Goal: Task Accomplishment & Management: Use online tool/utility

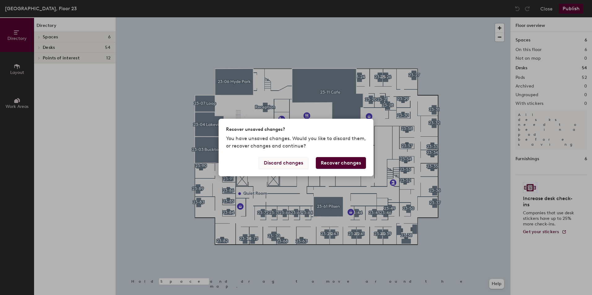
drag, startPoint x: 332, startPoint y: 158, endPoint x: 283, endPoint y: 161, distance: 49.3
click at [283, 161] on div "Discard changes Recover changes" at bounding box center [296, 166] width 155 height 19
drag, startPoint x: 283, startPoint y: 162, endPoint x: 271, endPoint y: 163, distance: 11.5
click at [271, 163] on button "Discard changes" at bounding box center [283, 163] width 50 height 12
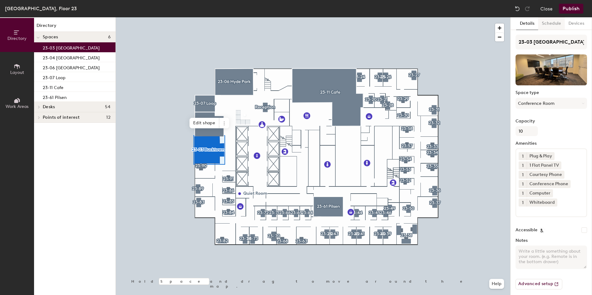
click at [543, 23] on button "Schedule" at bounding box center [551, 23] width 27 height 13
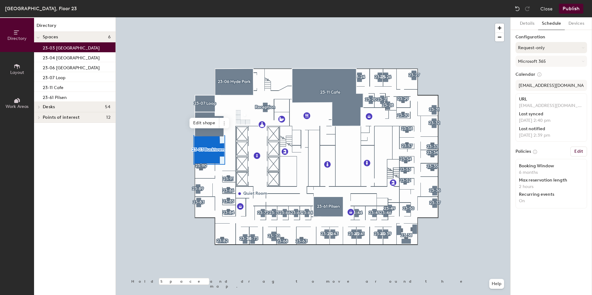
click at [557, 51] on button "Request-only" at bounding box center [551, 47] width 72 height 11
click at [535, 72] on div "Scheduled" at bounding box center [551, 72] width 71 height 9
click at [568, 9] on button "Publish" at bounding box center [571, 9] width 24 height 10
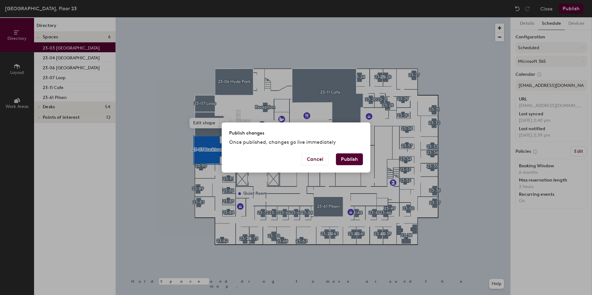
click at [351, 161] on button "Publish" at bounding box center [349, 160] width 27 height 12
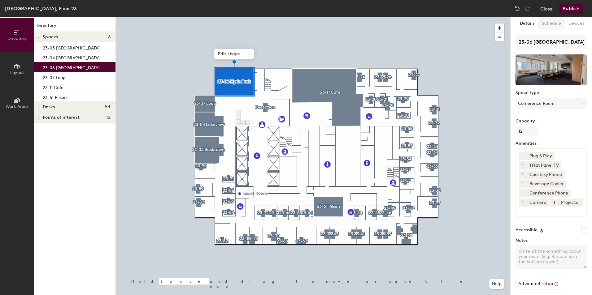
click at [548, 22] on button "Schedule" at bounding box center [551, 23] width 27 height 13
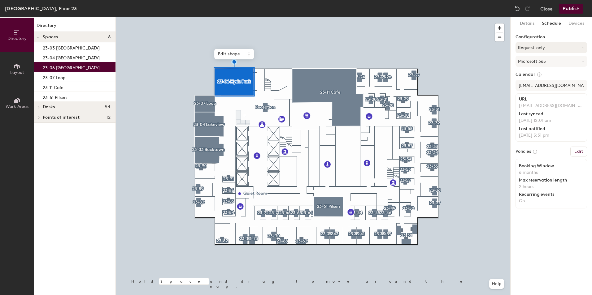
click at [549, 46] on button "Request-only" at bounding box center [551, 47] width 72 height 11
click at [529, 71] on div "Scheduled" at bounding box center [551, 72] width 71 height 9
click at [567, 6] on button "Publish" at bounding box center [571, 9] width 24 height 10
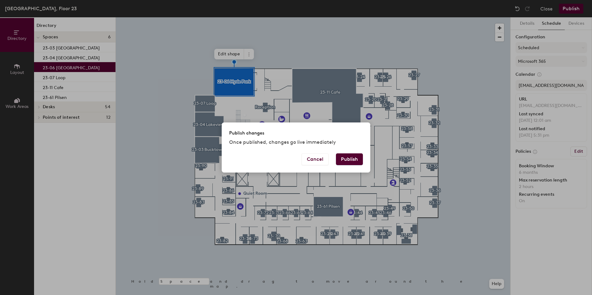
click at [342, 156] on button "Publish" at bounding box center [349, 160] width 27 height 12
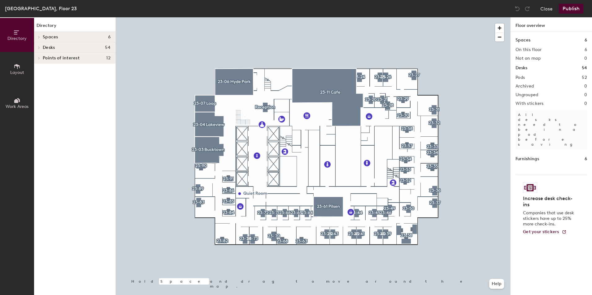
click at [326, 17] on div at bounding box center [313, 17] width 394 height 0
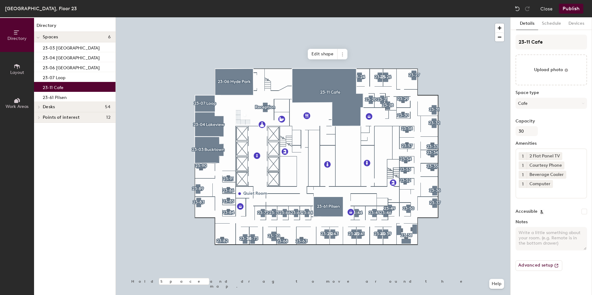
click at [548, 33] on div "Details Schedule Devices 23-11 Cafe Upload photo Space type Cafe Capacity 30 Am…" at bounding box center [550, 156] width 81 height 278
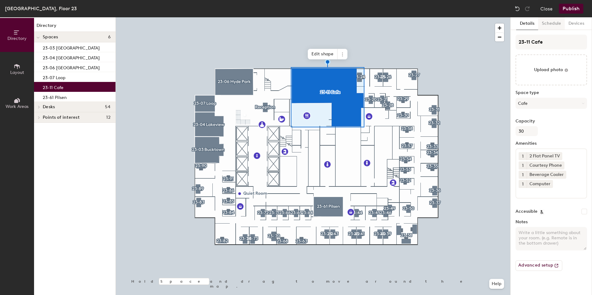
click at [558, 22] on button "Schedule" at bounding box center [551, 23] width 27 height 13
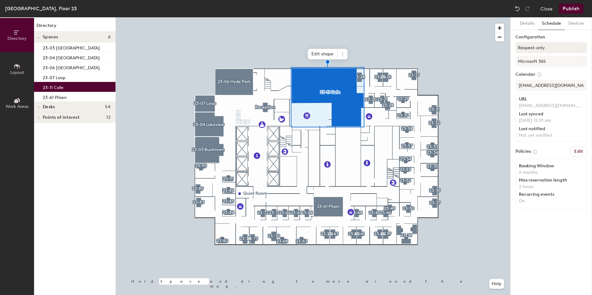
click at [537, 45] on button "Request-only" at bounding box center [551, 47] width 72 height 11
click at [537, 73] on div "Scheduled" at bounding box center [551, 72] width 71 height 9
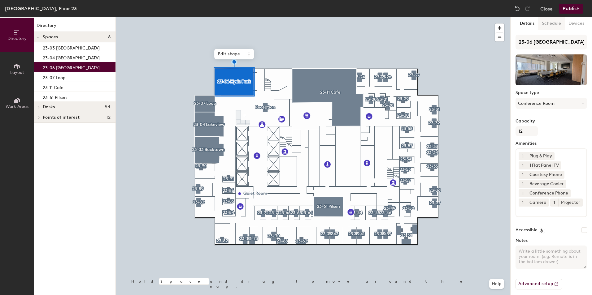
click at [550, 20] on button "Schedule" at bounding box center [551, 23] width 27 height 13
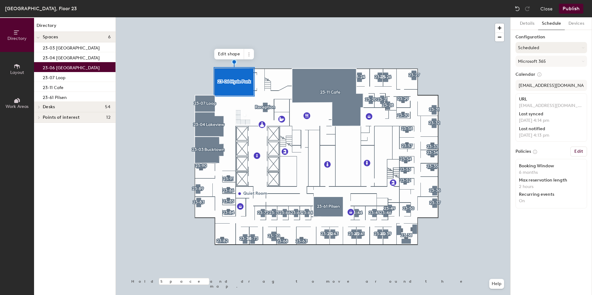
click at [543, 45] on button "Scheduled" at bounding box center [551, 47] width 72 height 11
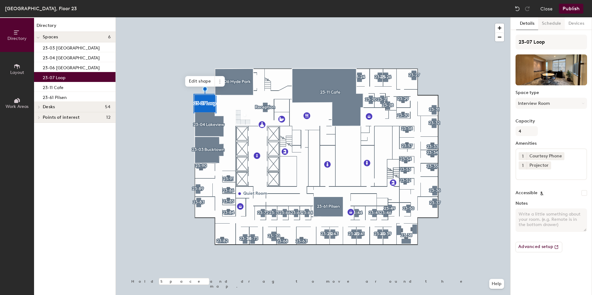
click at [552, 20] on button "Schedule" at bounding box center [551, 23] width 27 height 13
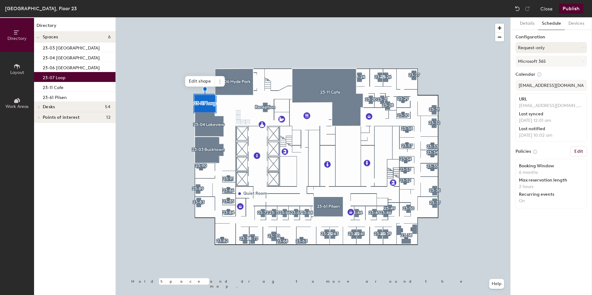
click at [545, 48] on button "Request-only" at bounding box center [551, 47] width 72 height 11
click at [533, 71] on div "Scheduled" at bounding box center [551, 72] width 71 height 9
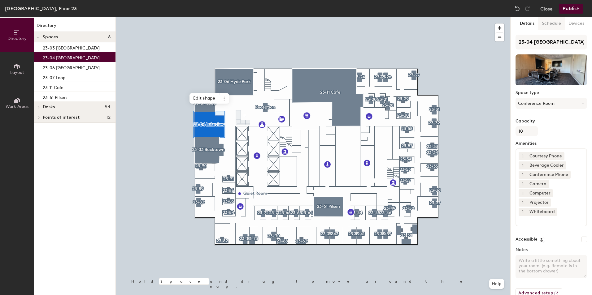
click at [541, 26] on button "Schedule" at bounding box center [551, 23] width 27 height 13
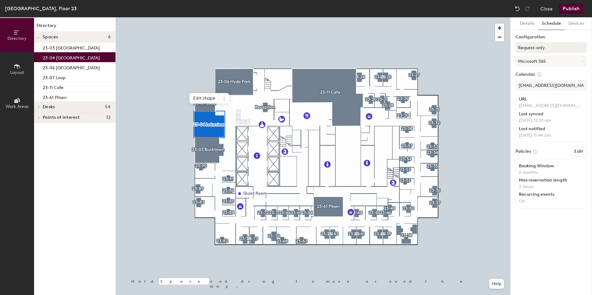
click at [557, 42] on button "Request-only" at bounding box center [551, 47] width 72 height 11
click at [546, 70] on icon at bounding box center [546, 73] width 6 height 6
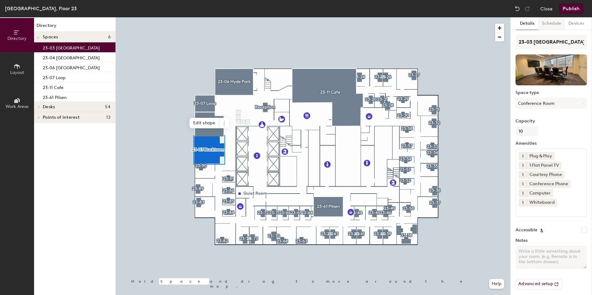
click at [556, 24] on button "Schedule" at bounding box center [551, 23] width 27 height 13
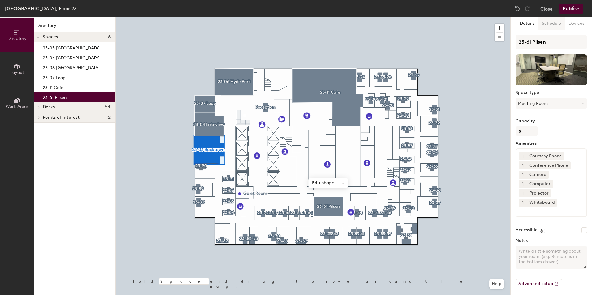
click at [548, 28] on button "Schedule" at bounding box center [551, 23] width 27 height 13
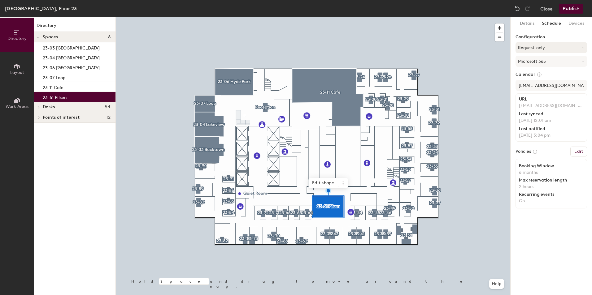
click at [546, 47] on button "Request-only" at bounding box center [551, 47] width 72 height 11
click at [534, 72] on div "Scheduled" at bounding box center [551, 72] width 71 height 9
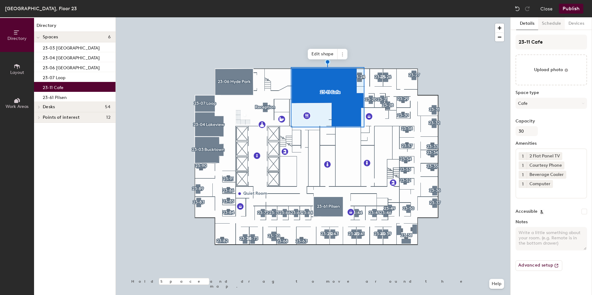
click at [542, 27] on button "Schedule" at bounding box center [551, 23] width 27 height 13
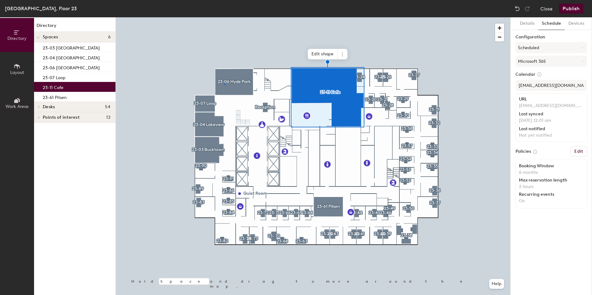
click at [225, 17] on div at bounding box center [313, 17] width 394 height 0
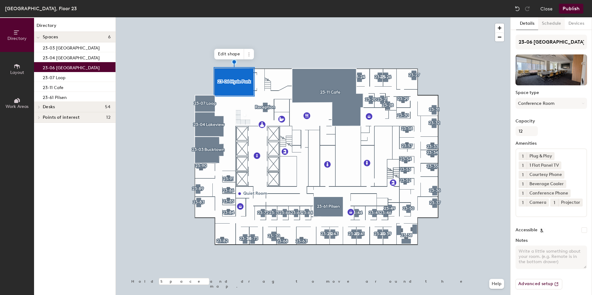
click at [547, 22] on button "Schedule" at bounding box center [551, 23] width 27 height 13
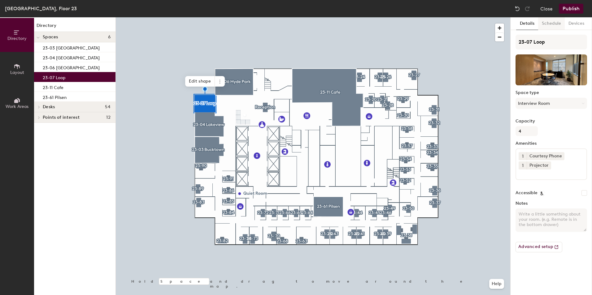
click at [554, 25] on button "Schedule" at bounding box center [551, 23] width 27 height 13
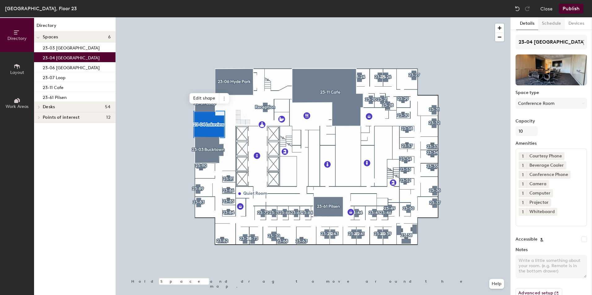
click at [549, 26] on button "Schedule" at bounding box center [551, 23] width 27 height 13
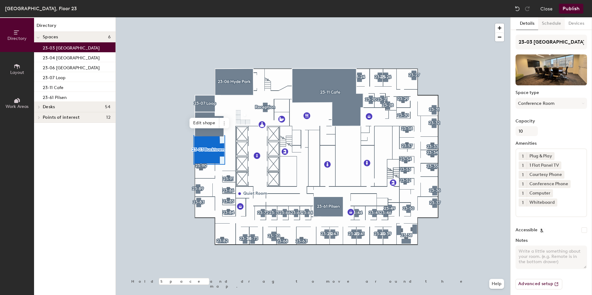
click at [550, 20] on button "Schedule" at bounding box center [551, 23] width 27 height 13
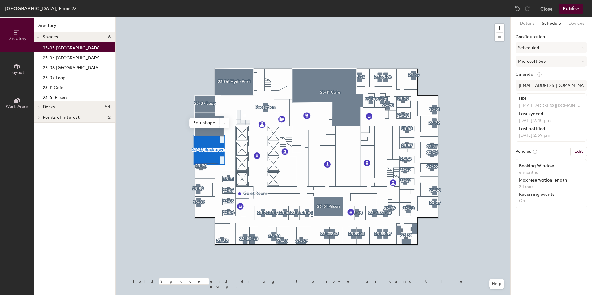
click at [567, 9] on button "Publish" at bounding box center [571, 9] width 24 height 10
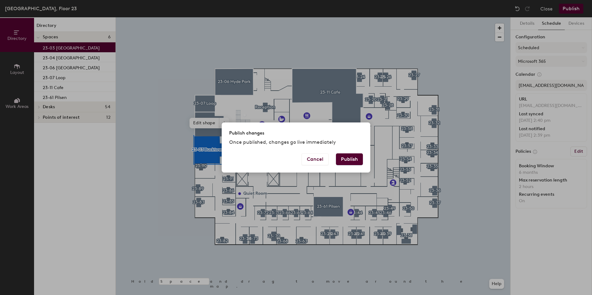
click at [358, 155] on button "Publish" at bounding box center [349, 160] width 27 height 12
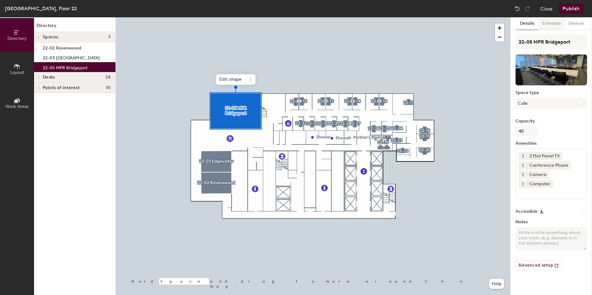
click at [555, 20] on button "Schedule" at bounding box center [551, 23] width 27 height 13
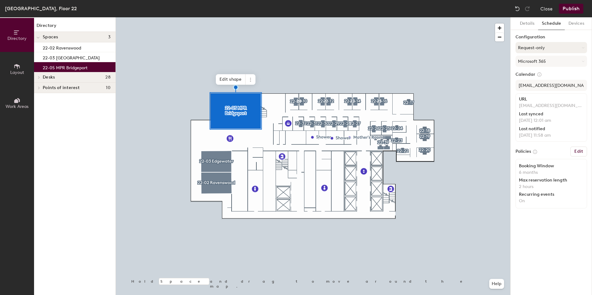
click at [554, 45] on button "Request-only" at bounding box center [551, 47] width 72 height 11
click at [538, 74] on div "Scheduled" at bounding box center [551, 72] width 71 height 9
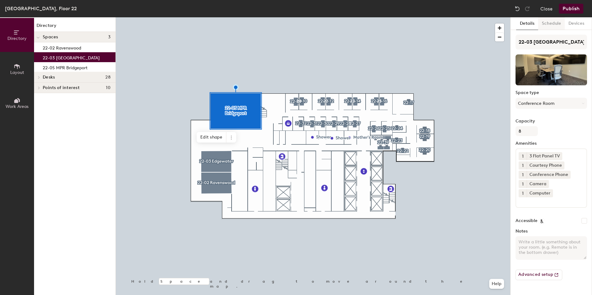
click at [547, 22] on button "Schedule" at bounding box center [551, 23] width 27 height 13
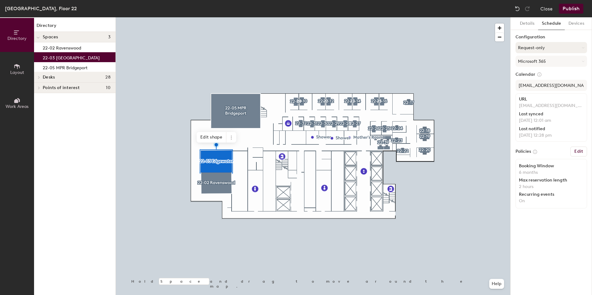
click at [542, 44] on button "Request-only" at bounding box center [551, 47] width 72 height 11
click at [536, 71] on div "Scheduled" at bounding box center [551, 72] width 71 height 9
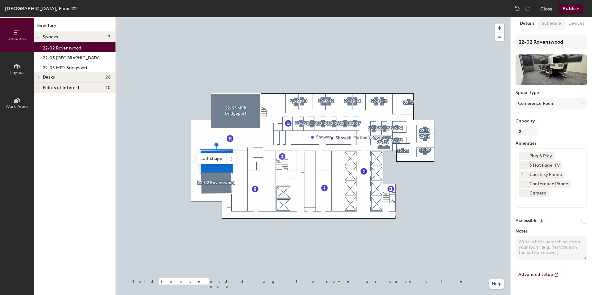
click at [548, 24] on button "Schedule" at bounding box center [551, 23] width 27 height 13
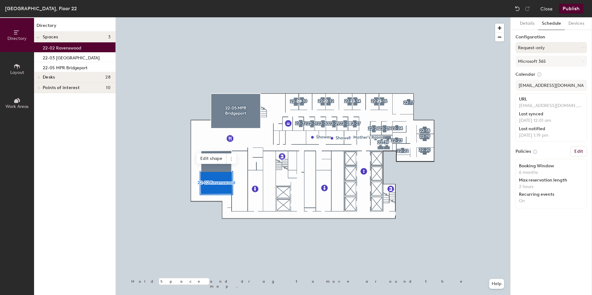
click at [542, 47] on button "Request-only" at bounding box center [551, 47] width 72 height 11
click at [531, 70] on div "Scheduled" at bounding box center [551, 72] width 71 height 9
click at [574, 11] on button "Publish" at bounding box center [571, 9] width 24 height 10
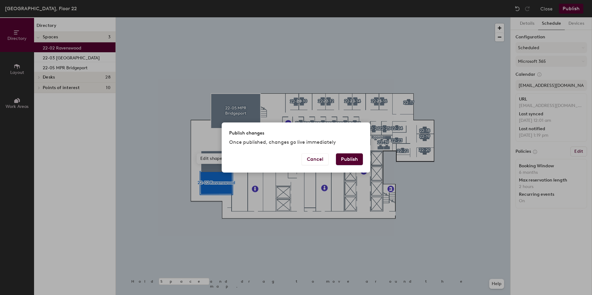
click at [352, 158] on button "Publish" at bounding box center [349, 160] width 27 height 12
